Goal: Task Accomplishment & Management: Manage account settings

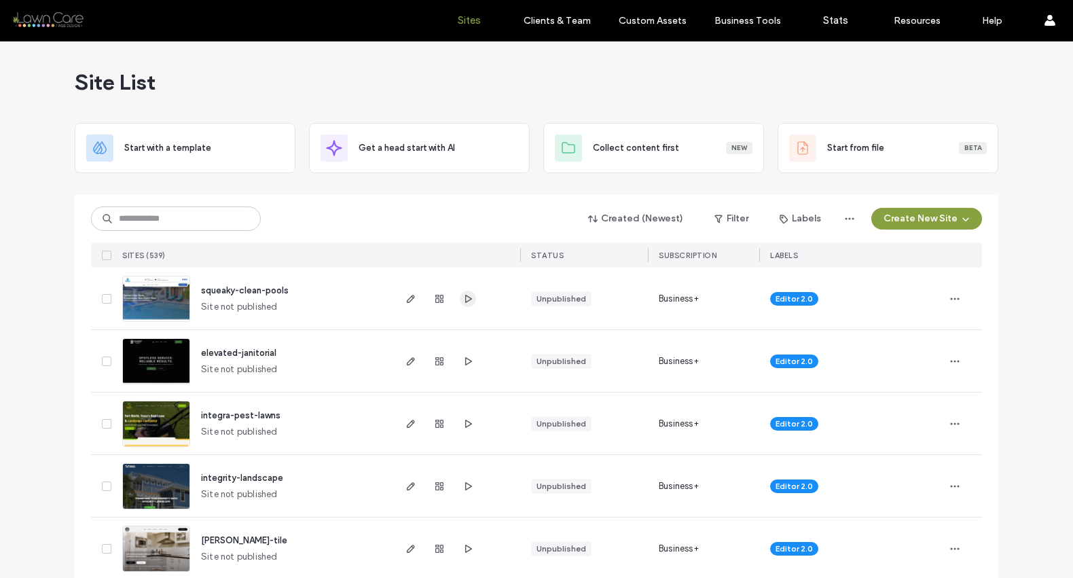
click at [465, 301] on use "button" at bounding box center [468, 298] width 7 height 8
click at [469, 361] on span "button" at bounding box center [468, 361] width 16 height 16
click at [465, 425] on icon "button" at bounding box center [468, 423] width 11 height 11
click at [880, 216] on button "Create New Site" at bounding box center [926, 219] width 111 height 22
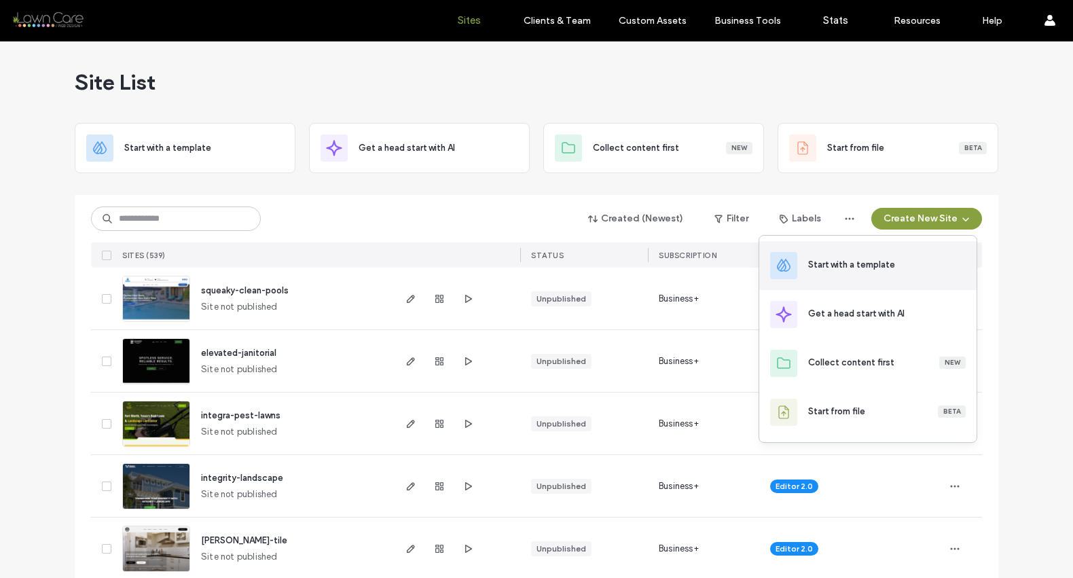
click at [821, 256] on div "Start with a template" at bounding box center [867, 265] width 217 height 49
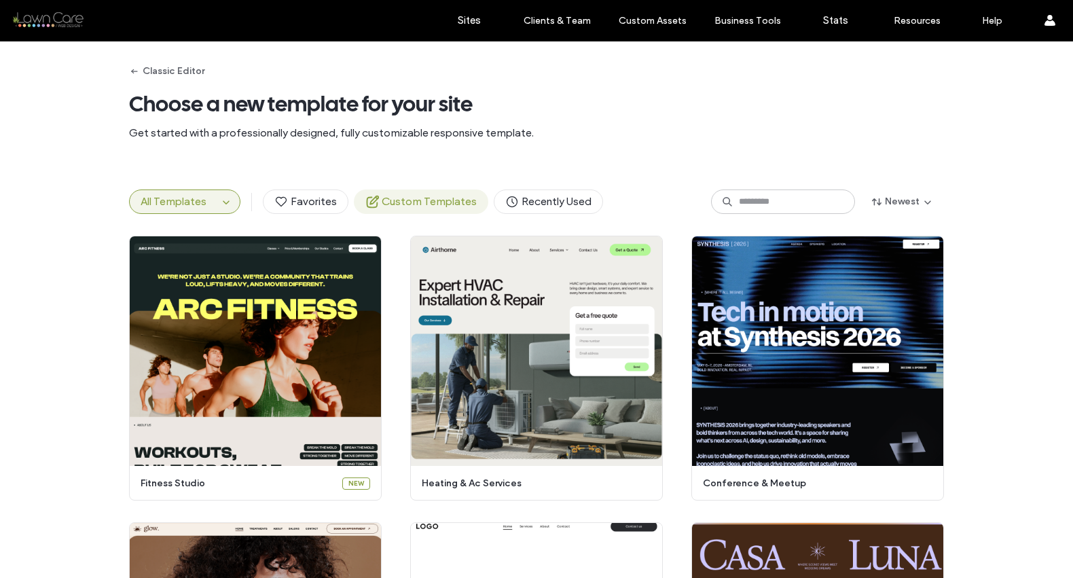
click at [433, 202] on span "Custom Templates" at bounding box center [420, 201] width 111 height 15
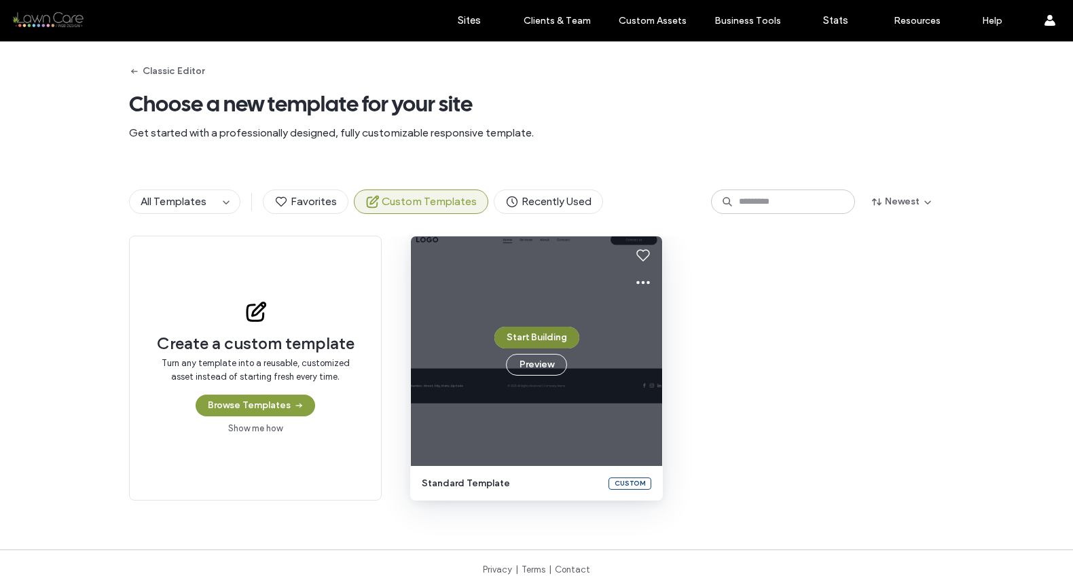
click at [520, 334] on button "Start Building" at bounding box center [536, 338] width 85 height 22
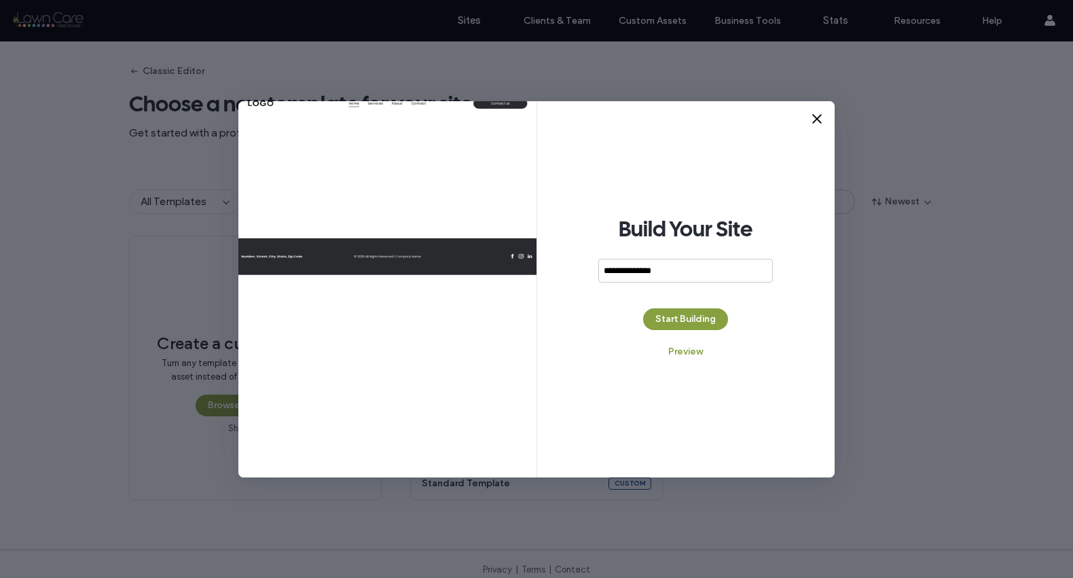
type input "**********"
click at [687, 319] on button "Start Building" at bounding box center [685, 319] width 85 height 22
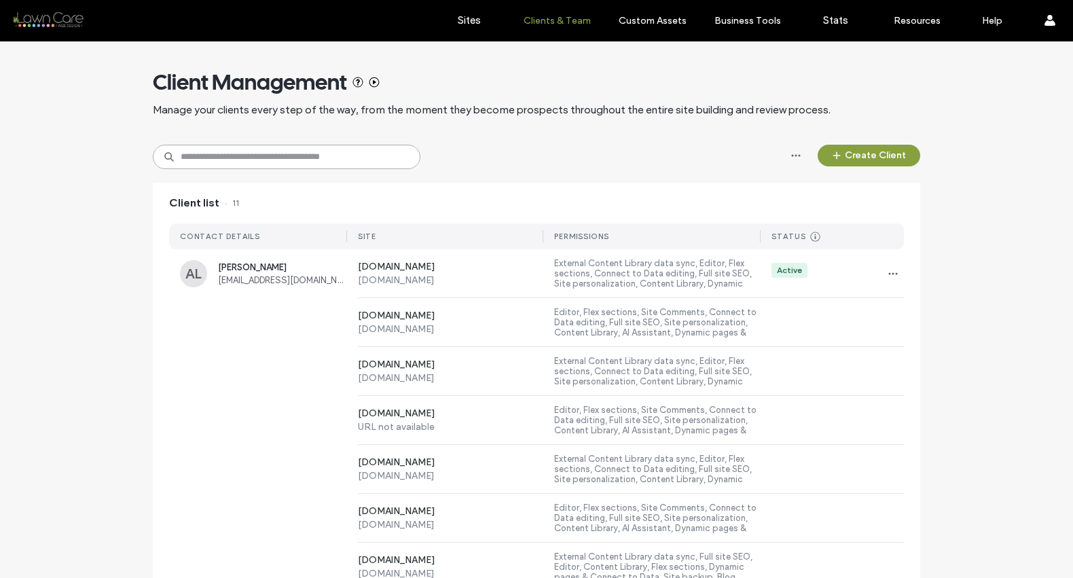
click at [255, 158] on input at bounding box center [287, 157] width 268 height 24
type input "*****"
click at [257, 302] on div "www.cohardscape.com www.cohardscape.com Editor, Flex sections, Site Comments, C…" at bounding box center [536, 322] width 735 height 49
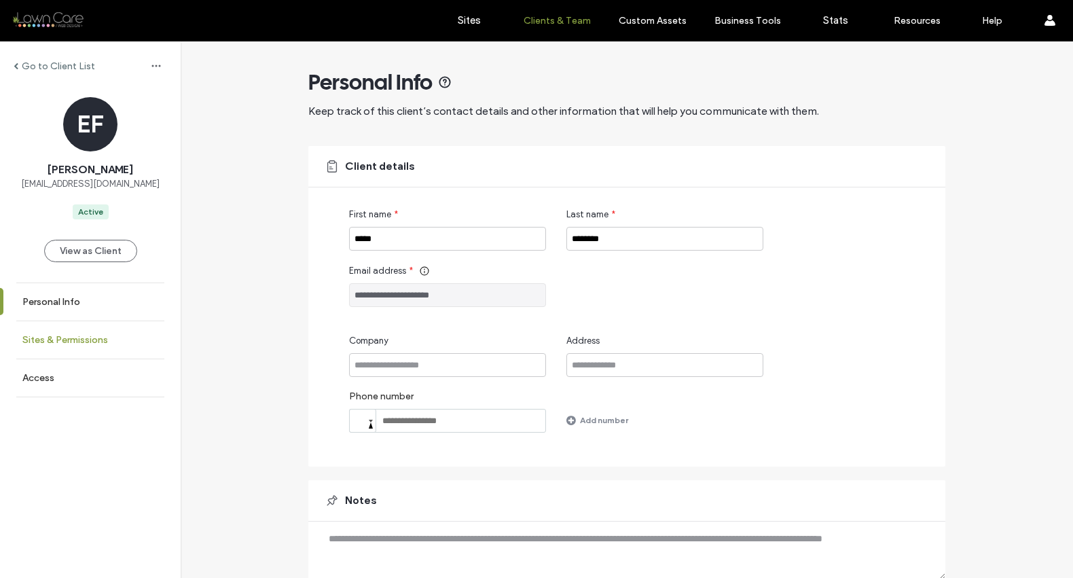
click at [77, 342] on label "Sites & Permissions" at bounding box center [65, 340] width 86 height 12
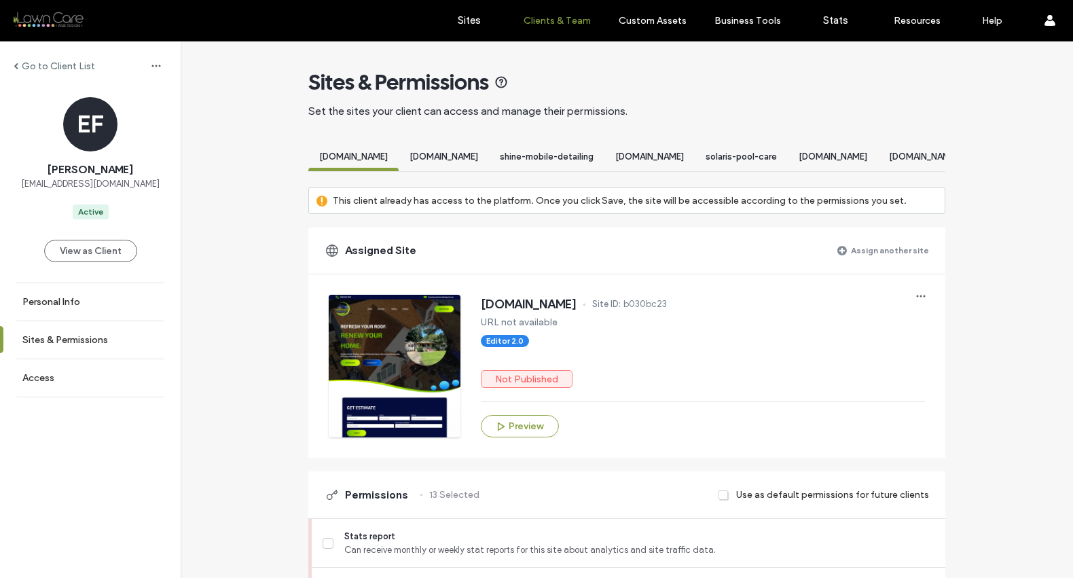
click at [872, 261] on label "Assign another site" at bounding box center [890, 250] width 78 height 24
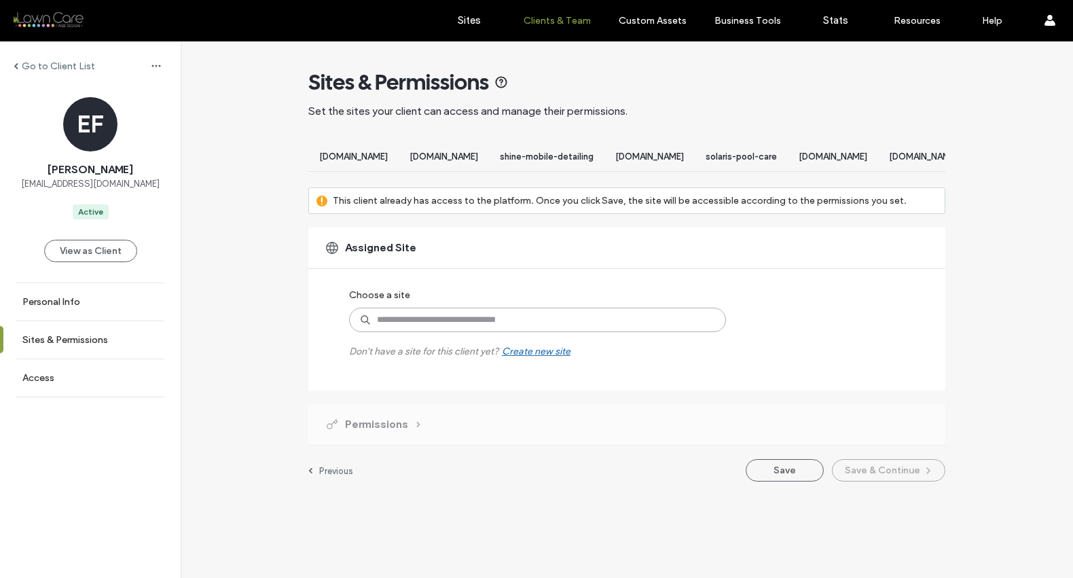
click at [546, 332] on input at bounding box center [537, 320] width 377 height 24
type input "***"
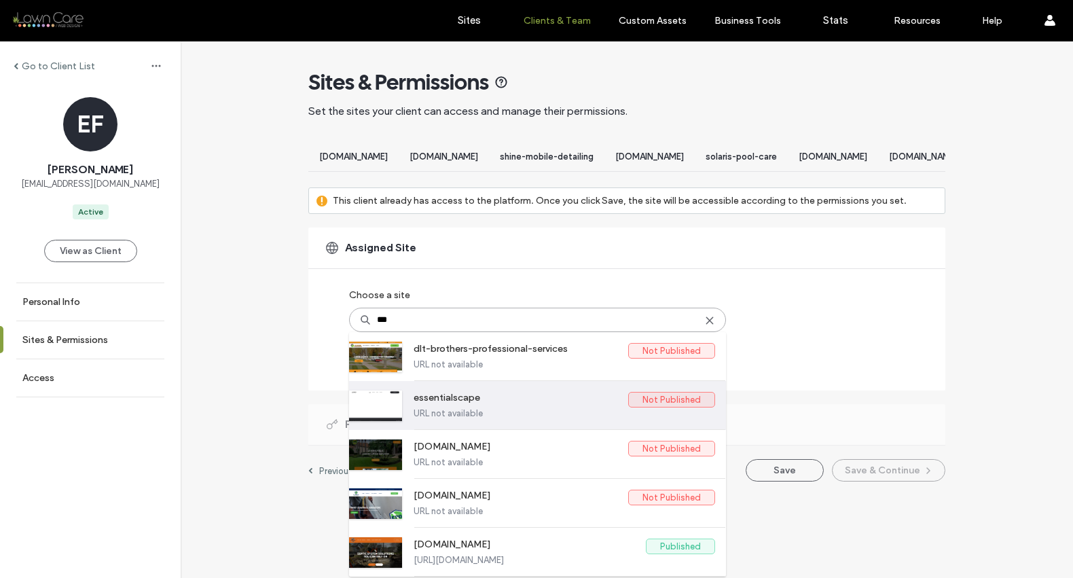
click at [473, 403] on div "essentialscape Not Published URL not available" at bounding box center [565, 405] width 302 height 48
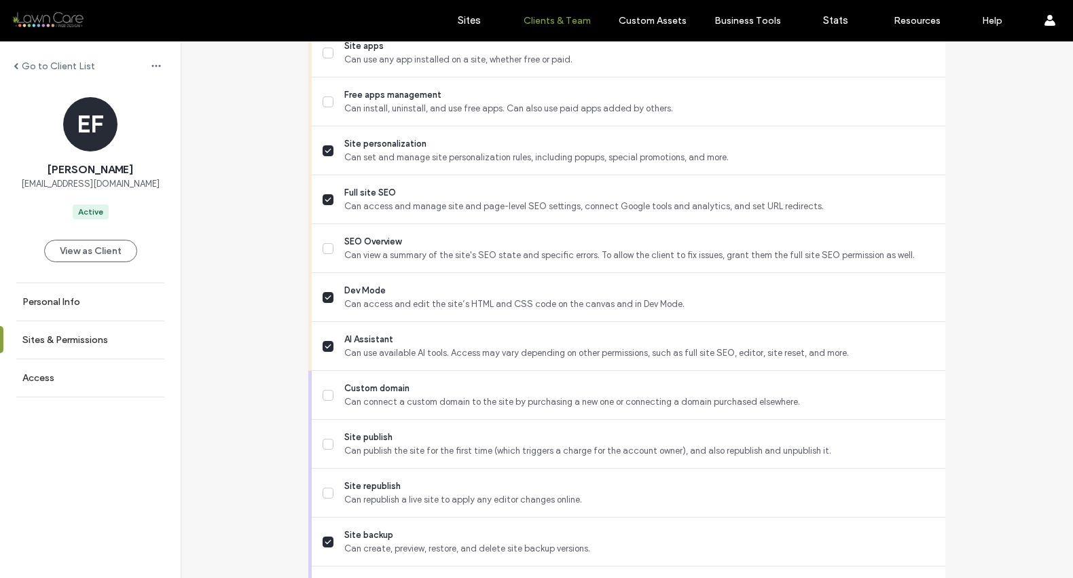
scroll to position [1225, 0]
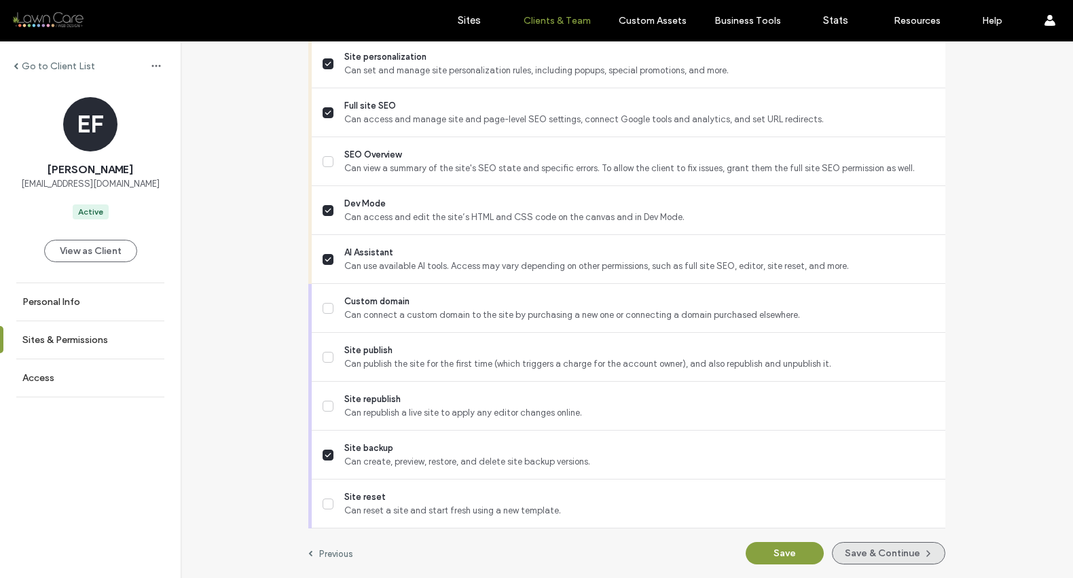
click at [885, 559] on button "Save & Continue" at bounding box center [888, 553] width 113 height 22
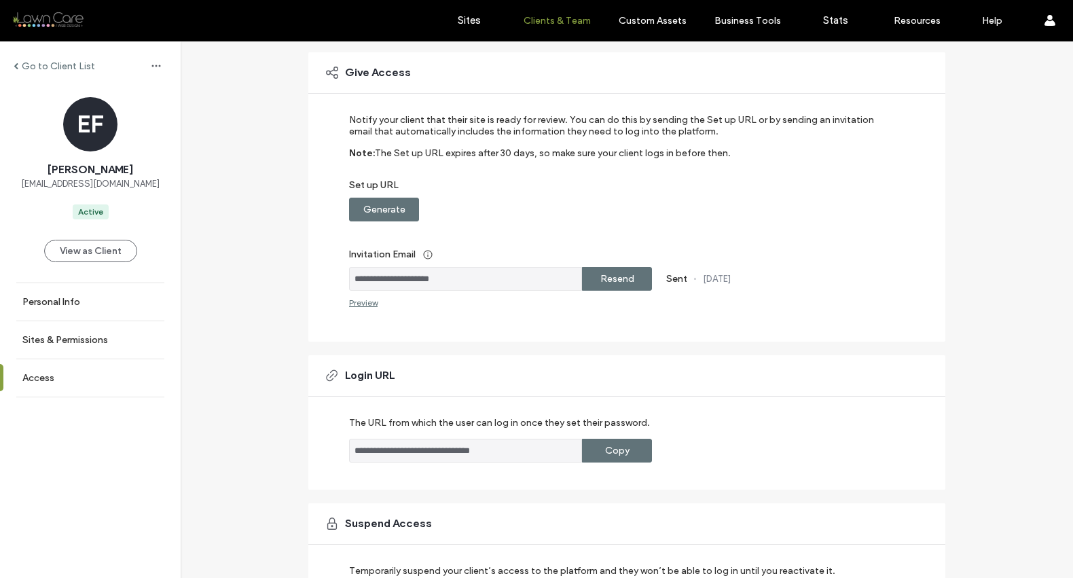
scroll to position [200, 0]
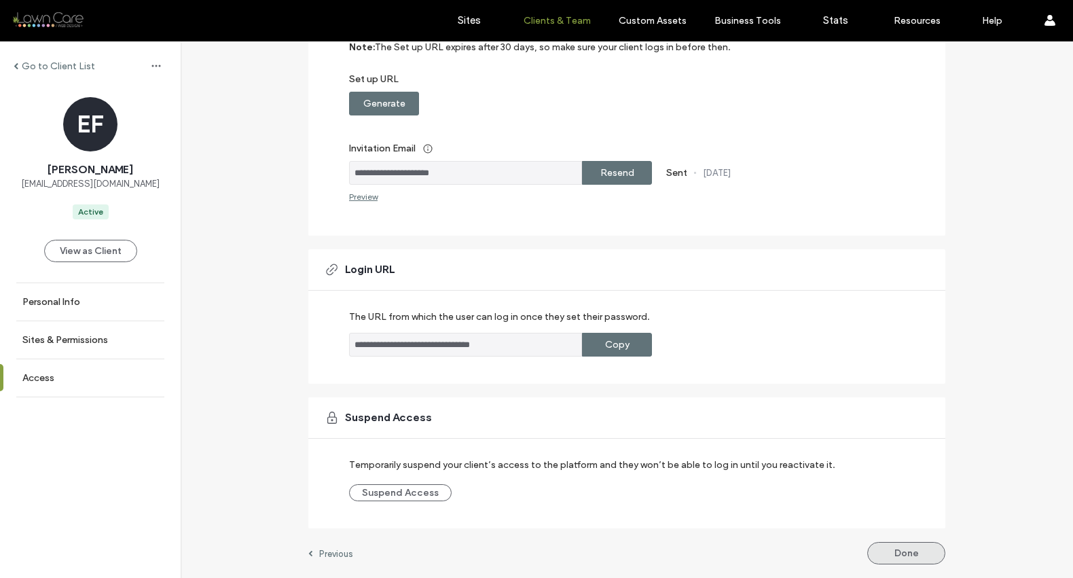
click at [887, 554] on button "Done" at bounding box center [906, 553] width 78 height 22
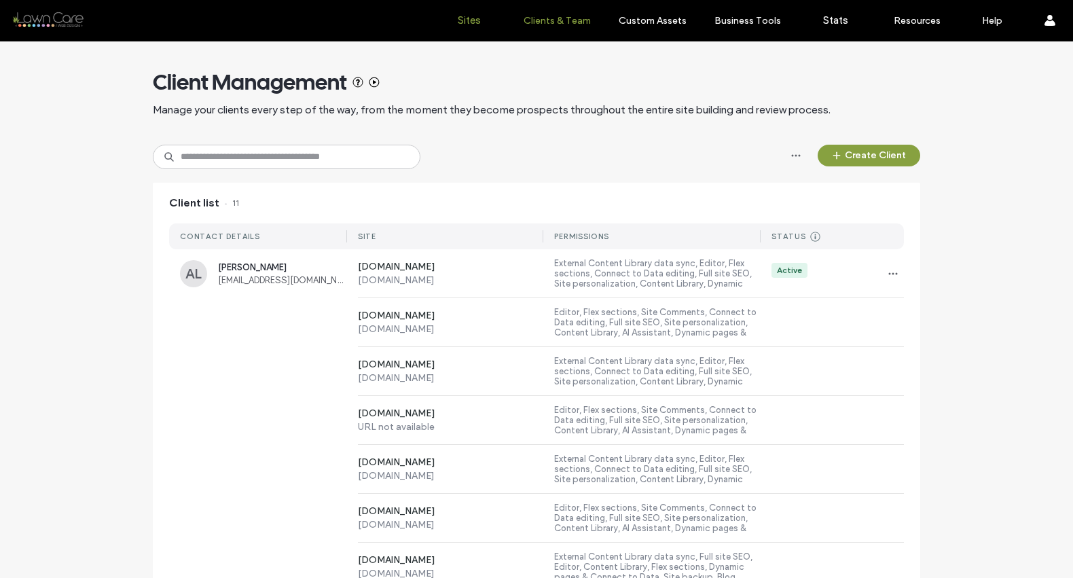
click at [471, 16] on label "Sites" at bounding box center [469, 20] width 23 height 12
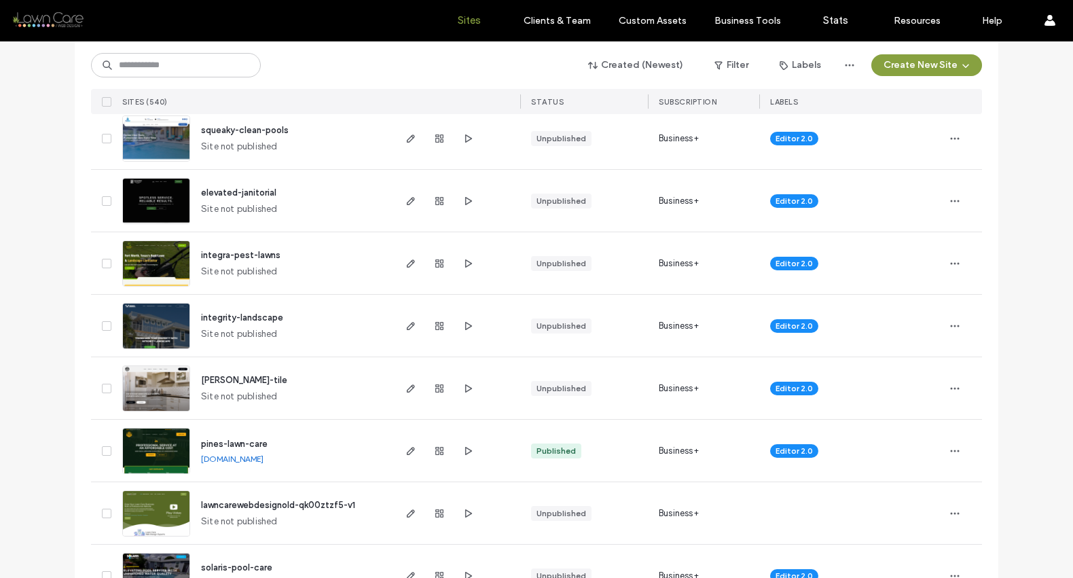
scroll to position [225, 0]
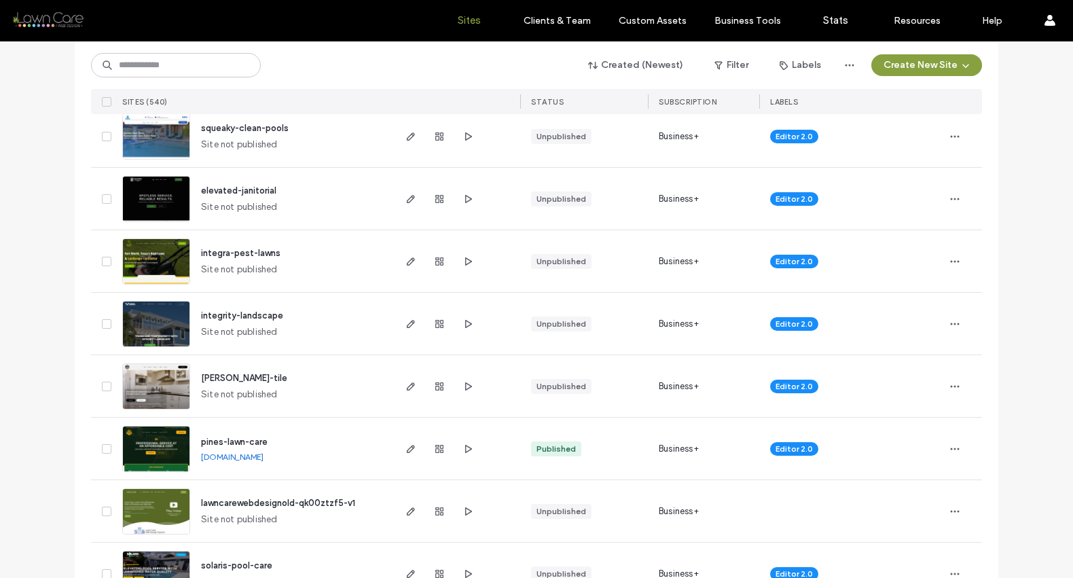
click at [264, 454] on link "[DOMAIN_NAME]" at bounding box center [232, 457] width 62 height 10
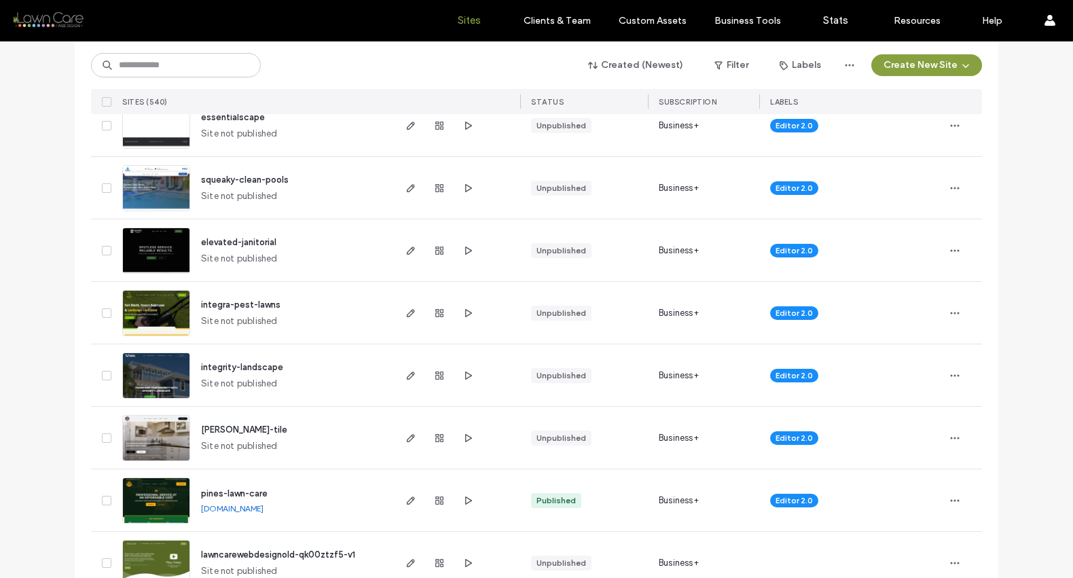
scroll to position [0, 0]
